Goal: Transaction & Acquisition: Purchase product/service

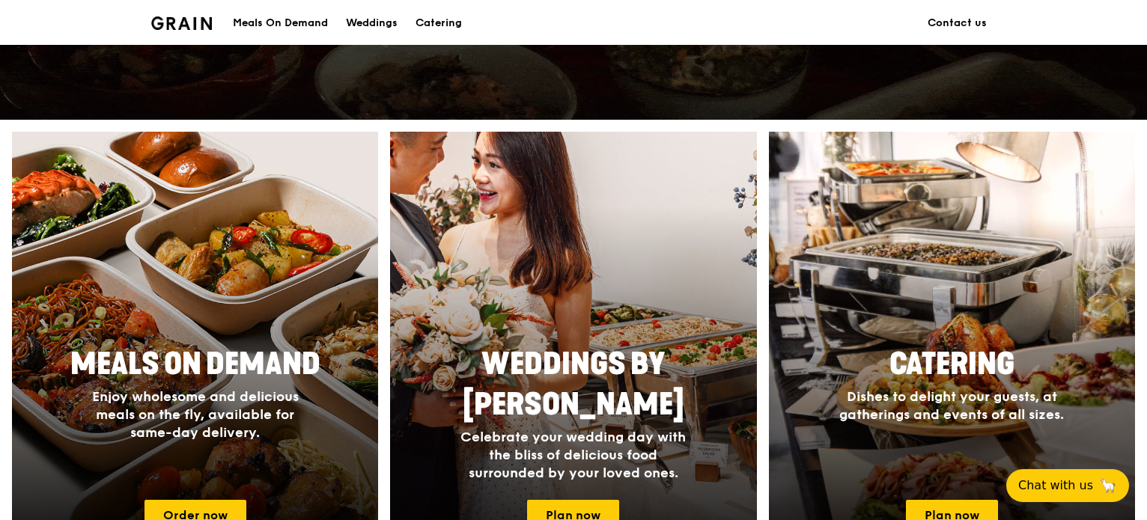
scroll to position [619, 0]
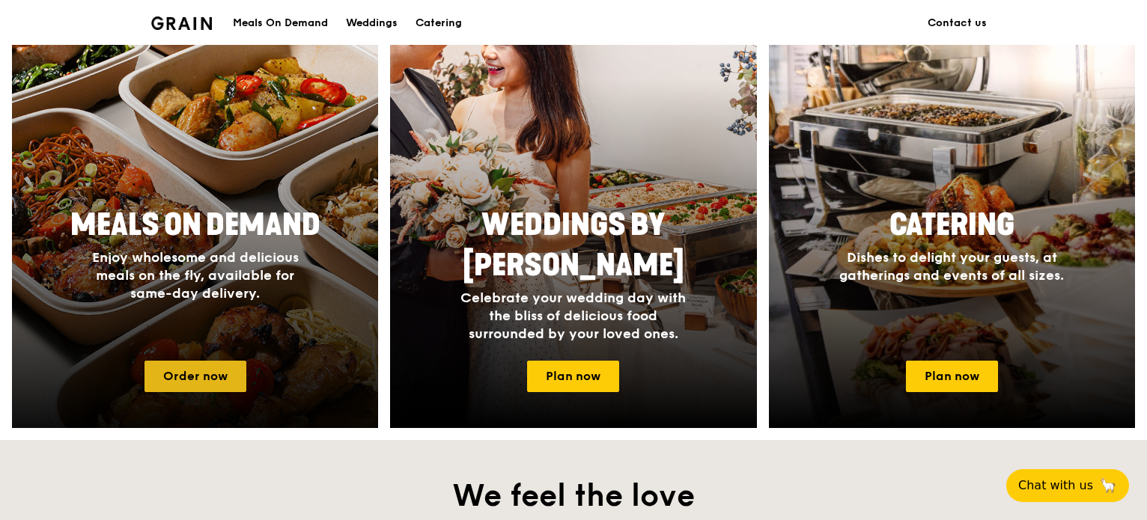
click at [193, 380] on link "Order now" at bounding box center [196, 376] width 102 height 31
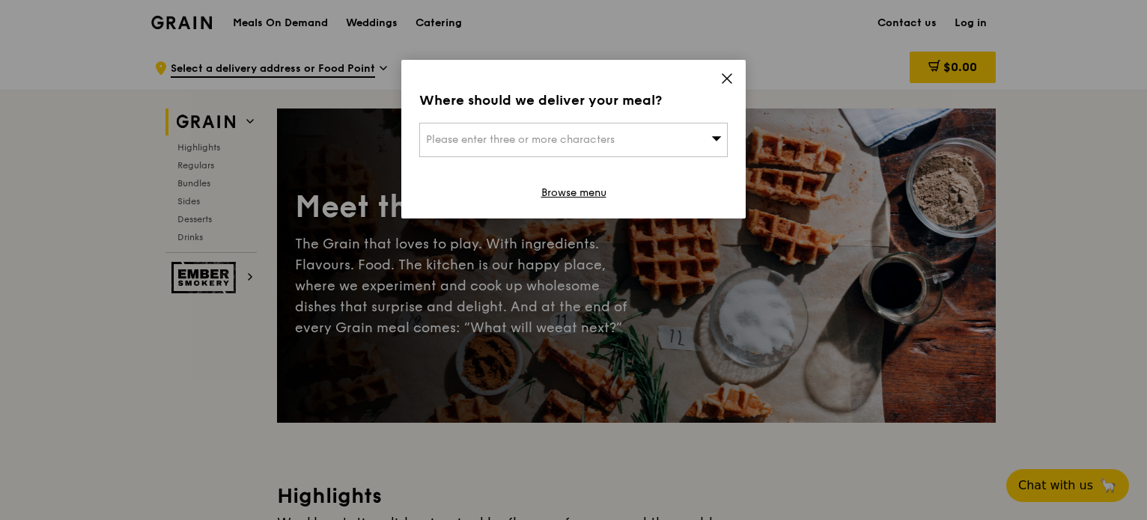
click at [650, 138] on div "Please enter three or more characters" at bounding box center [573, 140] width 309 height 34
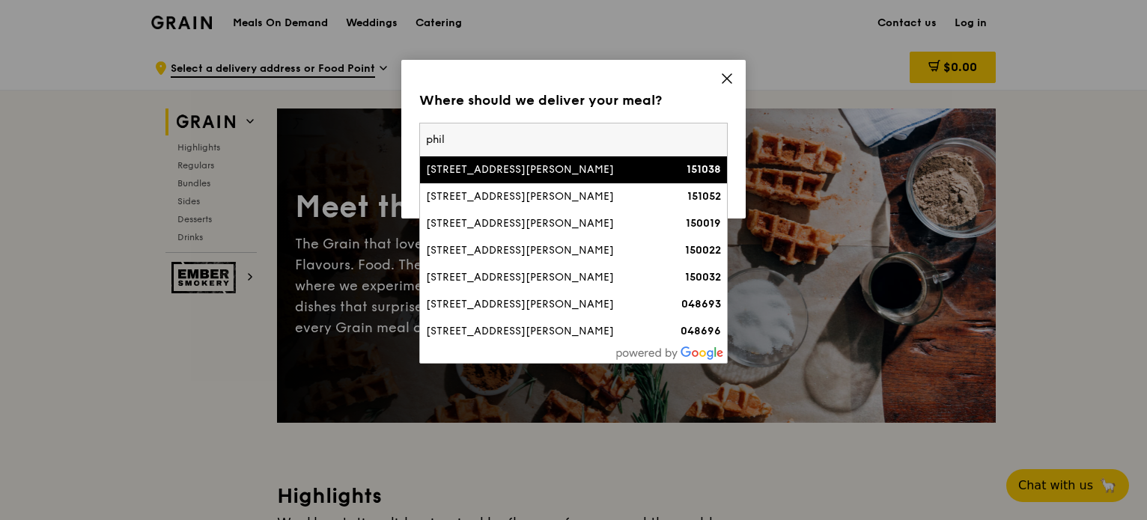
type input "phil"
click at [578, 176] on div "[STREET_ADDRESS][PERSON_NAME]" at bounding box center [537, 169] width 222 height 15
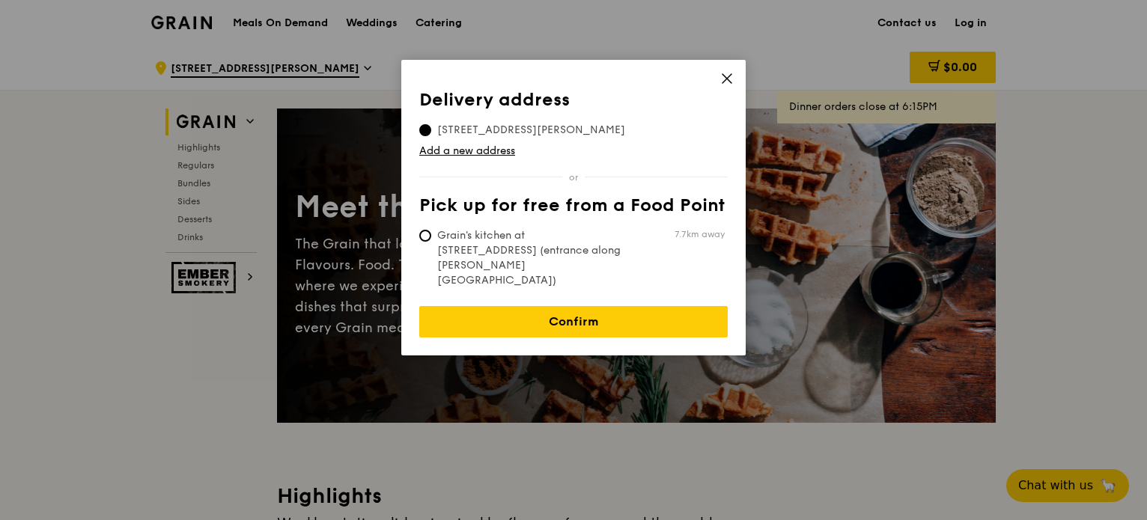
click at [729, 85] on icon at bounding box center [726, 78] width 13 height 13
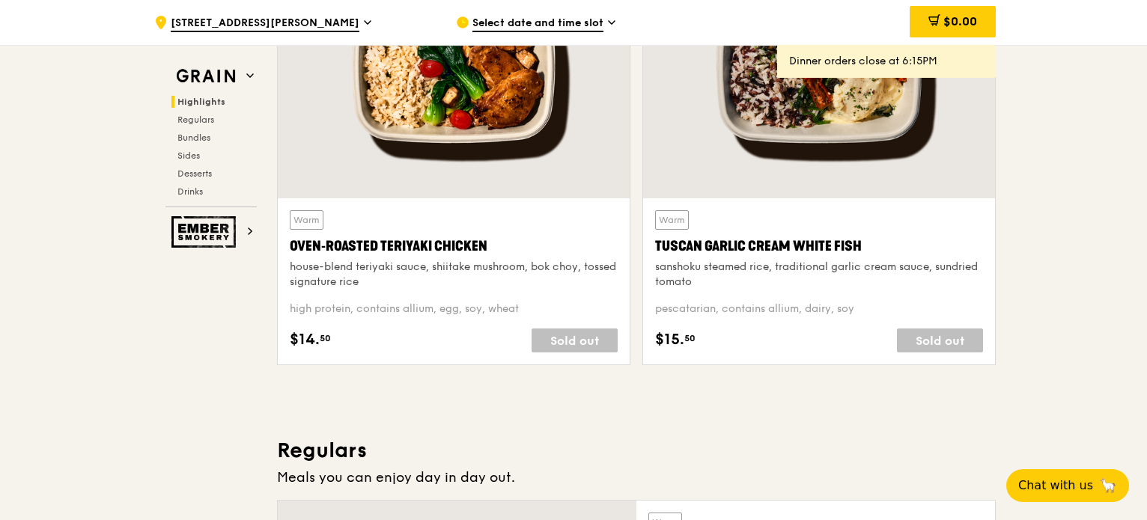
scroll to position [640, 0]
